Goal: Transaction & Acquisition: Purchase product/service

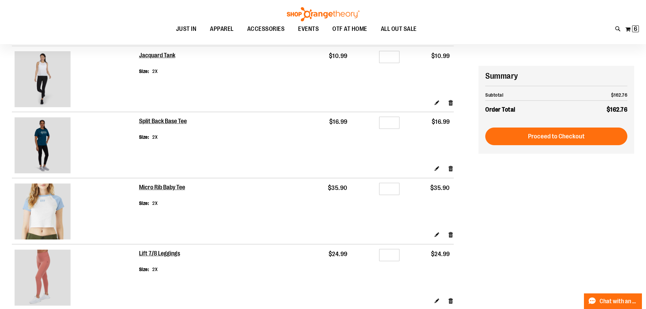
scroll to position [101, 0]
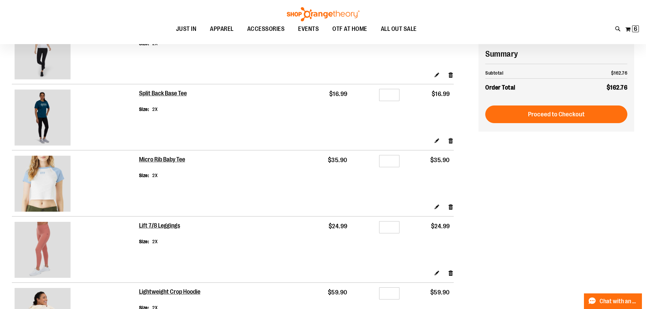
click at [22, 189] on img at bounding box center [43, 184] width 56 height 56
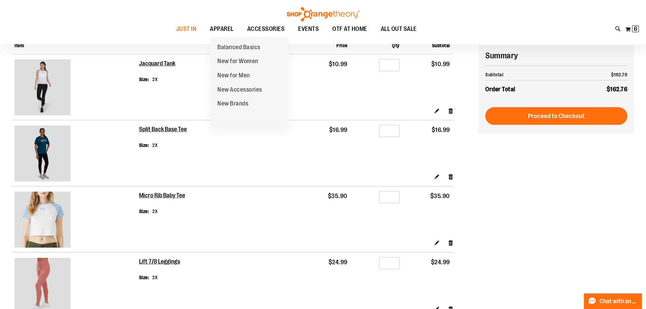
scroll to position [67, 0]
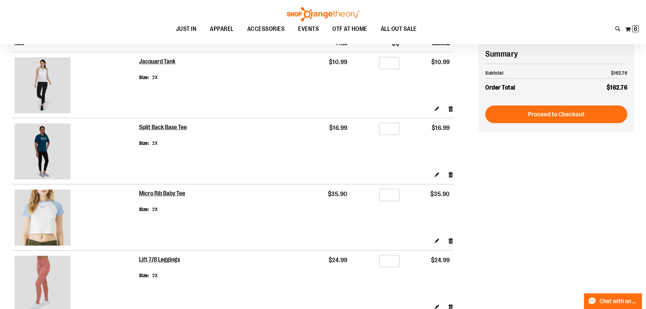
click at [56, 96] on img at bounding box center [43, 85] width 56 height 56
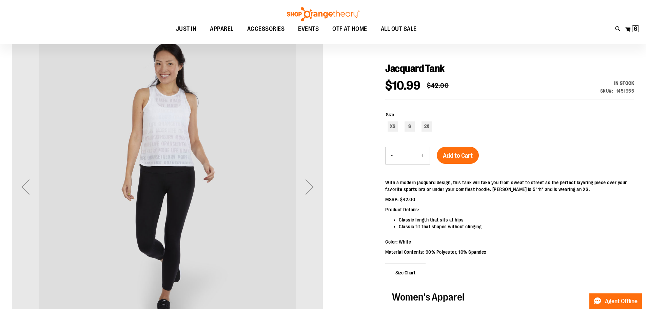
scroll to position [67, 0]
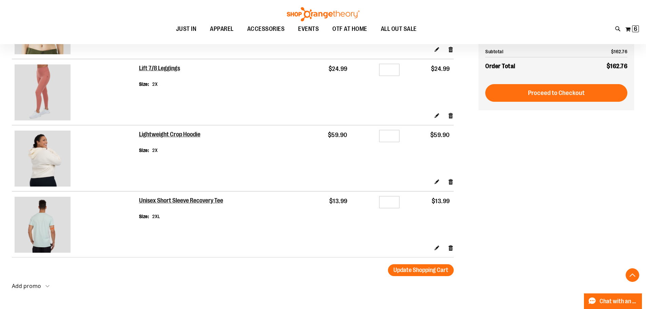
scroll to position [271, 0]
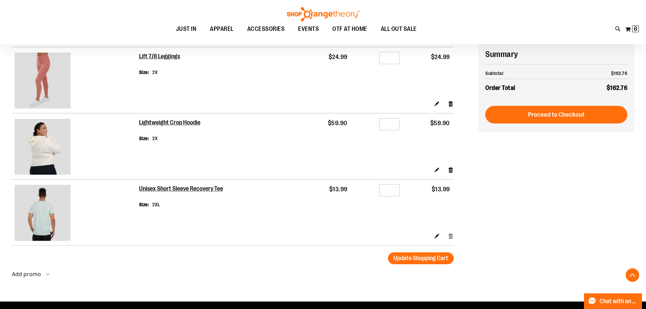
click at [451, 233] on link "Remove item" at bounding box center [451, 235] width 6 height 7
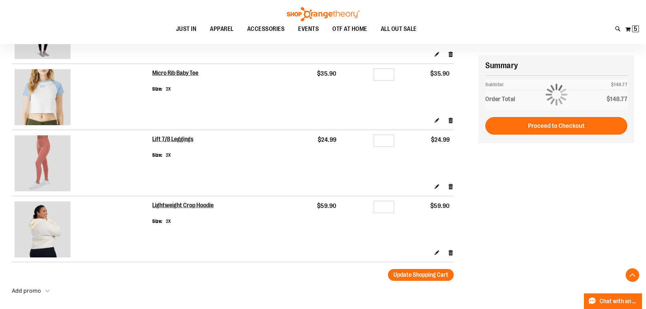
scroll to position [203, 0]
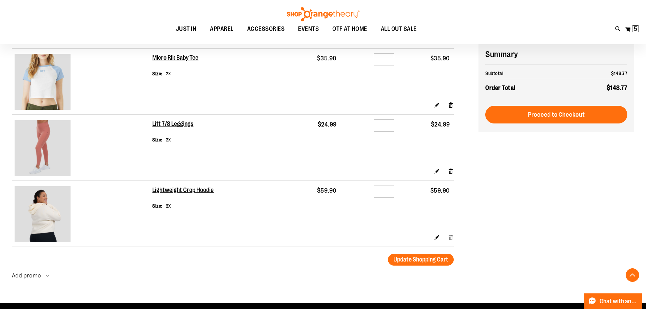
click at [453, 235] on link "Remove item" at bounding box center [451, 237] width 6 height 7
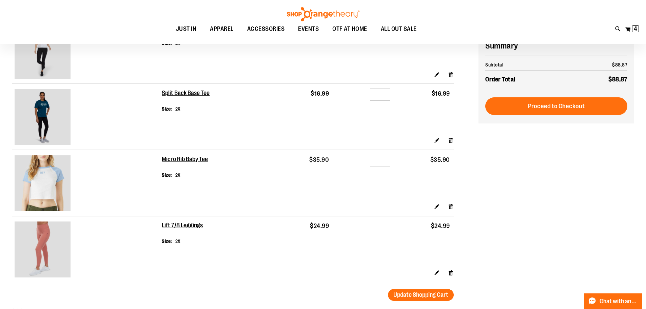
scroll to position [68, 0]
